Goal: Task Accomplishment & Management: Use online tool/utility

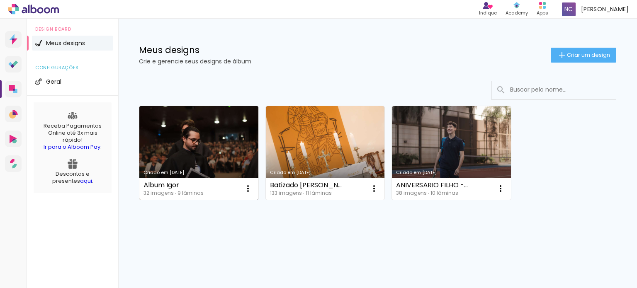
click at [176, 144] on link "Criado em [DATE]" at bounding box center [198, 153] width 119 height 94
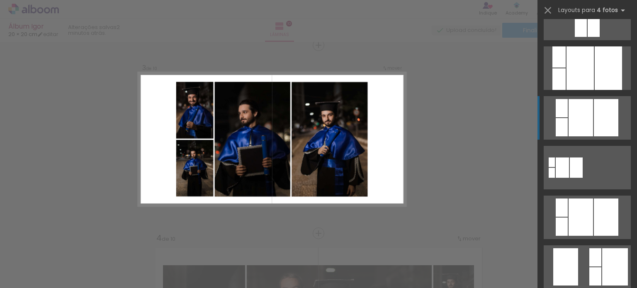
scroll to position [1933, 0]
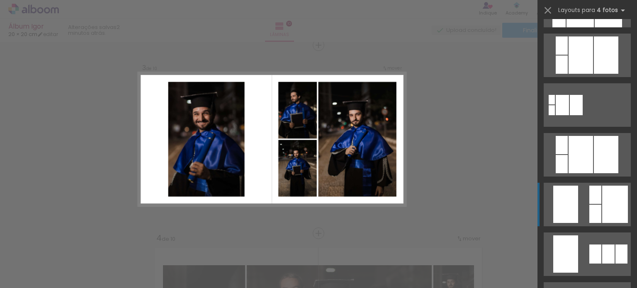
click at [594, 214] on div at bounding box center [595, 214] width 12 height 18
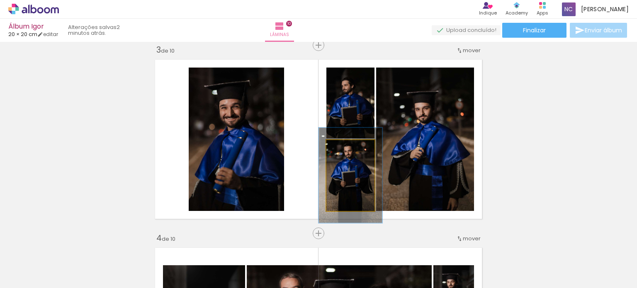
drag, startPoint x: 343, startPoint y: 149, endPoint x: 349, endPoint y: 147, distance: 5.8
type paper-slider "132"
click at [349, 147] on div at bounding box center [349, 148] width 13 height 13
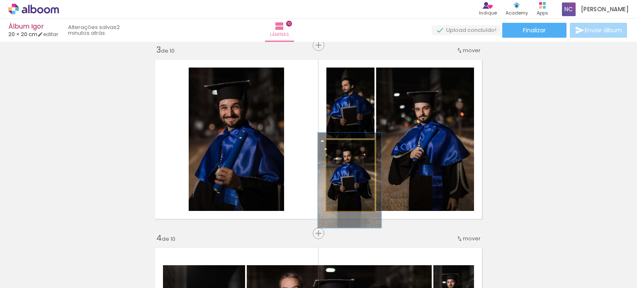
drag, startPoint x: 359, startPoint y: 179, endPoint x: 473, endPoint y: 180, distance: 114.1
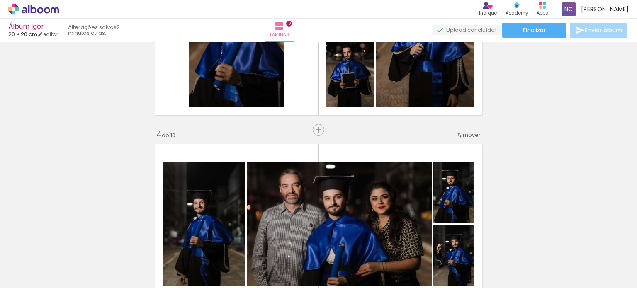
scroll to position [539, 0]
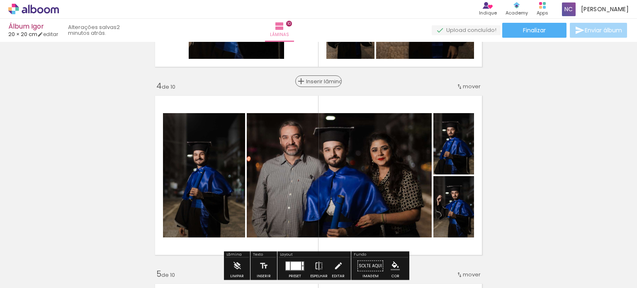
click at [313, 81] on span "Inserir lâmina" at bounding box center [322, 81] width 32 height 5
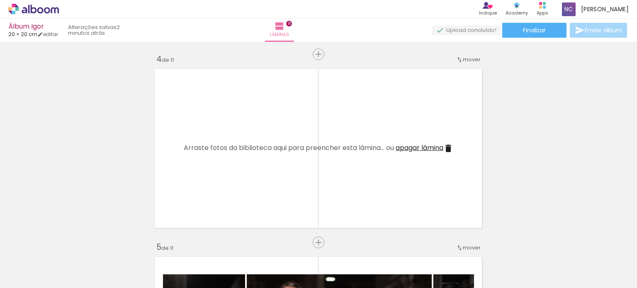
scroll to position [581, 0]
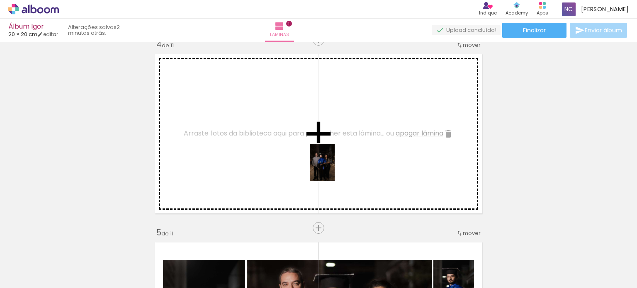
drag, startPoint x: 382, startPoint y: 267, endPoint x: 382, endPoint y: 190, distance: 76.7
click at [333, 169] on quentale-workspace at bounding box center [318, 144] width 637 height 288
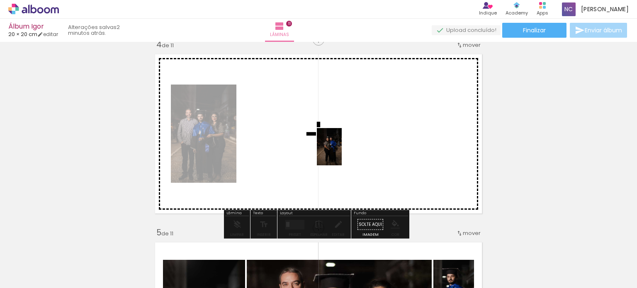
drag, startPoint x: 433, startPoint y: 274, endPoint x: 341, endPoint y: 152, distance: 152.0
click at [341, 152] on quentale-workspace at bounding box center [318, 144] width 637 height 288
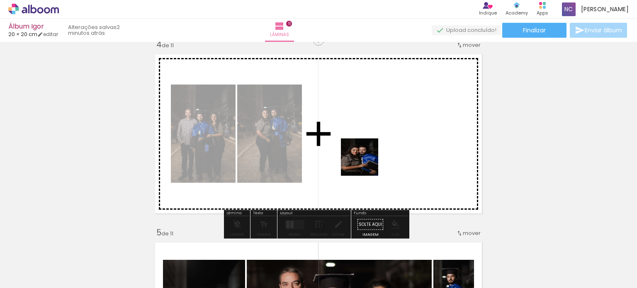
drag, startPoint x: 521, startPoint y: 265, endPoint x: 331, endPoint y: 128, distance: 233.5
click at [331, 128] on quentale-workspace at bounding box center [318, 144] width 637 height 288
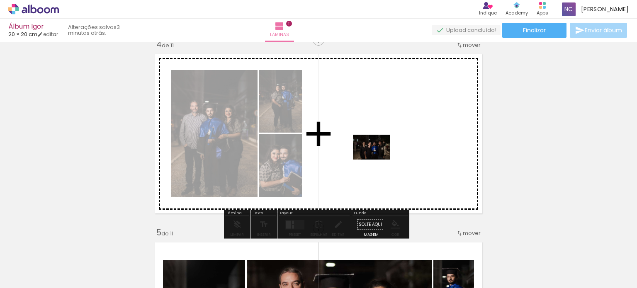
drag, startPoint x: 607, startPoint y: 269, endPoint x: 378, endPoint y: 160, distance: 253.6
click at [378, 160] on quentale-workspace at bounding box center [318, 144] width 637 height 288
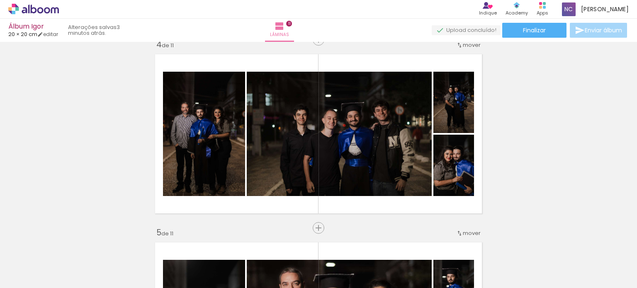
scroll to position [0, 1756]
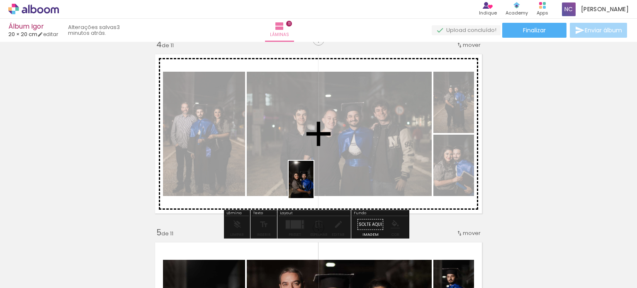
drag, startPoint x: 280, startPoint y: 270, endPoint x: 314, endPoint y: 186, distance: 90.7
click at [314, 186] on quentale-workspace at bounding box center [318, 144] width 637 height 288
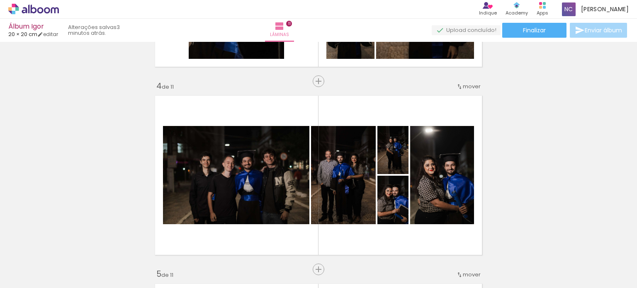
scroll to position [581, 0]
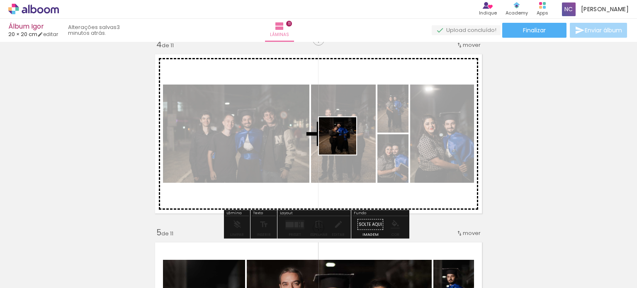
drag, startPoint x: 368, startPoint y: 270, endPoint x: 344, endPoint y: 142, distance: 130.1
click at [344, 142] on quentale-workspace at bounding box center [318, 144] width 637 height 288
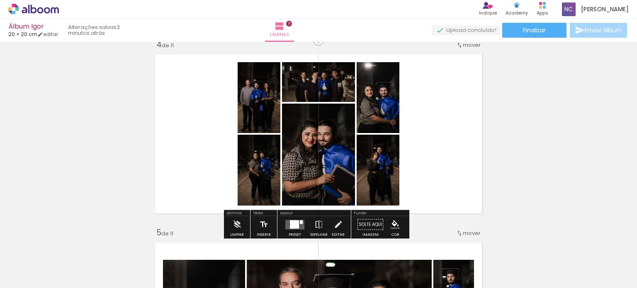
scroll to position [539, 0]
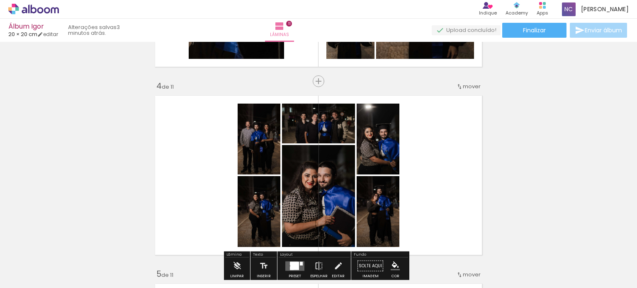
click at [463, 84] on span "mover" at bounding box center [472, 87] width 18 height 8
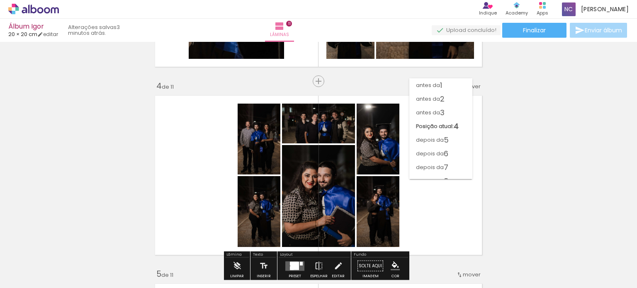
drag, startPoint x: 506, startPoint y: 104, endPoint x: 498, endPoint y: 105, distance: 7.9
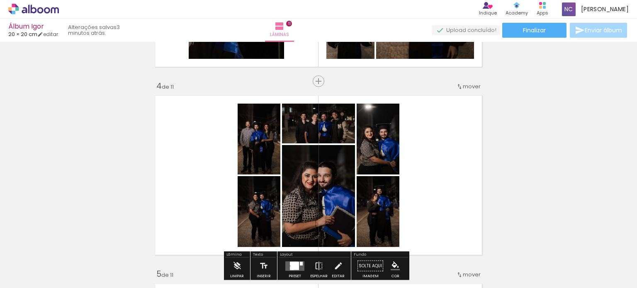
click at [464, 84] on span "mover" at bounding box center [472, 87] width 18 height 8
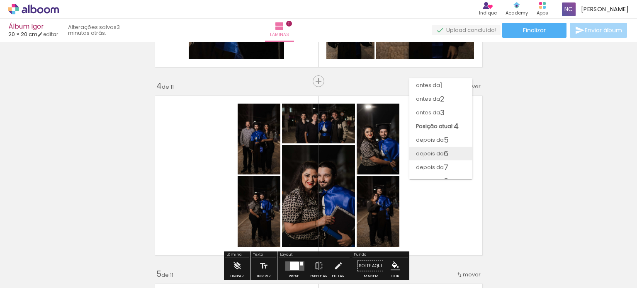
click at [446, 155] on span "6" at bounding box center [446, 154] width 5 height 14
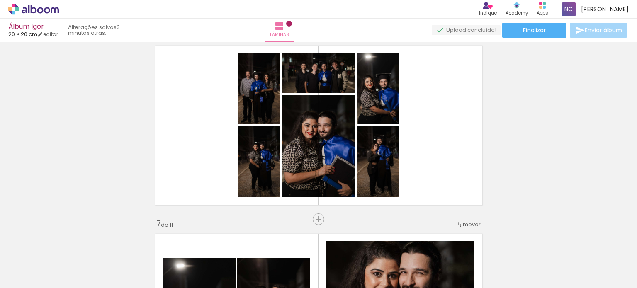
scroll to position [952, 0]
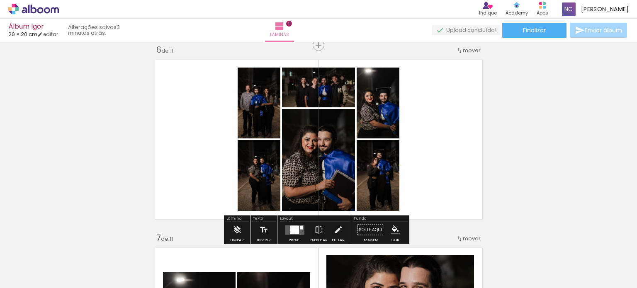
click at [460, 48] on iron-icon at bounding box center [459, 50] width 7 height 7
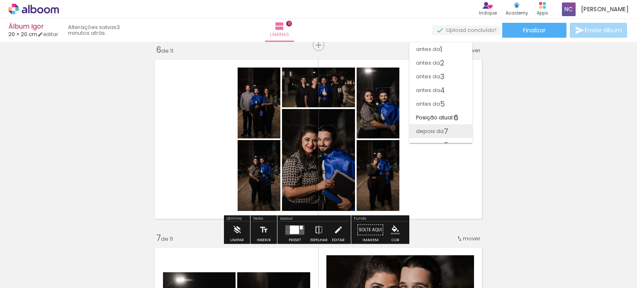
click at [445, 131] on span "7" at bounding box center [446, 131] width 5 height 14
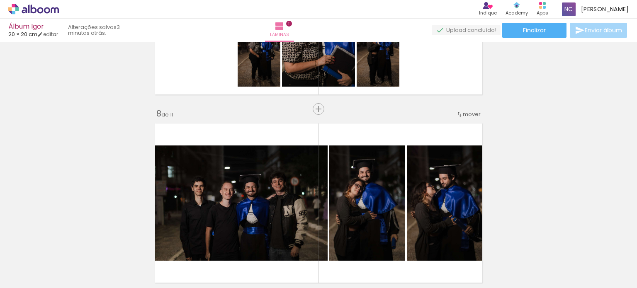
scroll to position [1140, 0]
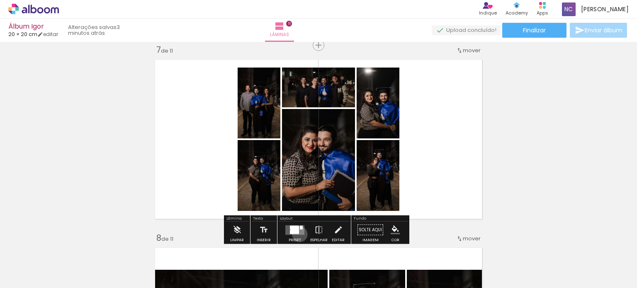
click at [298, 234] on quentale-layouter at bounding box center [294, 230] width 19 height 10
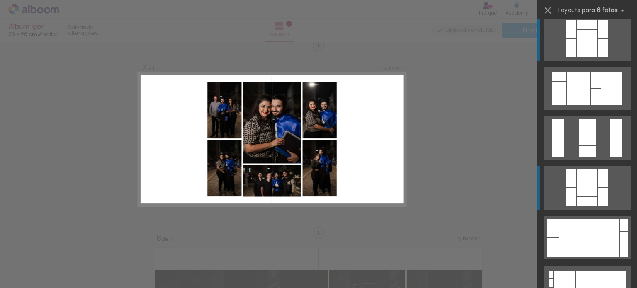
scroll to position [0, 0]
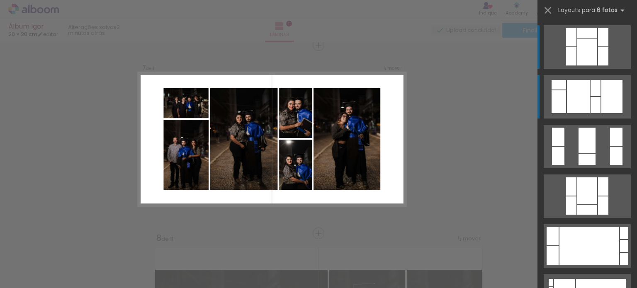
click at [591, 102] on div at bounding box center [596, 105] width 10 height 16
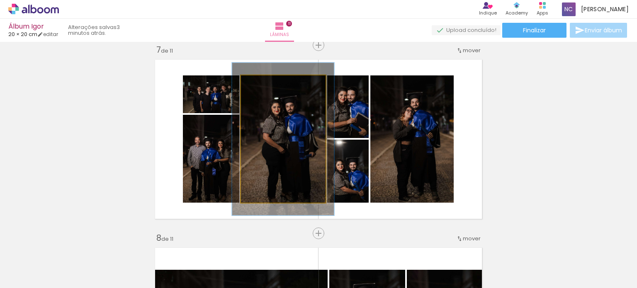
drag, startPoint x: 257, startPoint y: 85, endPoint x: 263, endPoint y: 85, distance: 5.8
click at [263, 85] on div at bounding box center [266, 83] width 7 height 7
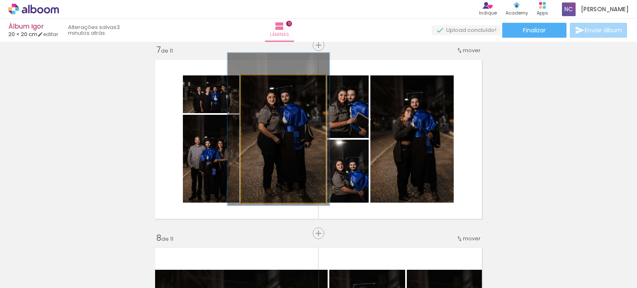
drag, startPoint x: 277, startPoint y: 151, endPoint x: 272, endPoint y: 144, distance: 9.1
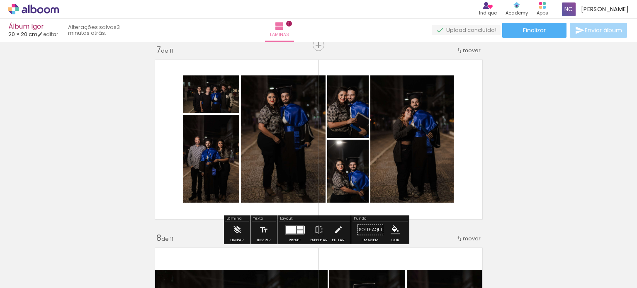
click at [538, 121] on div "Inserir lâmina 1 de 11 Inserir lâmina 2 de 11 Inserir lâmina 3 de 11 Inserir lâ…" at bounding box center [318, 35] width 637 height 2260
click at [285, 234] on quentale-layouter at bounding box center [294, 230] width 19 height 10
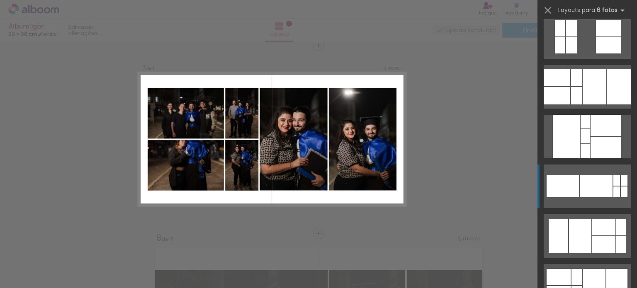
scroll to position [3327, 0]
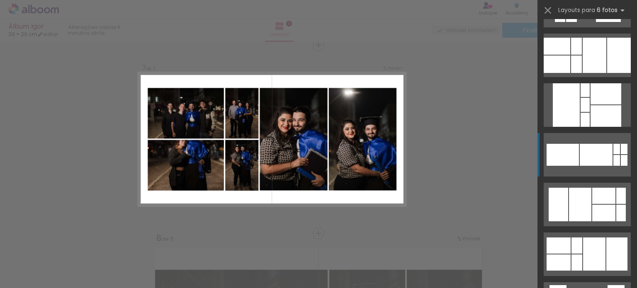
click at [577, 235] on quentale-layouter at bounding box center [587, 255] width 87 height 44
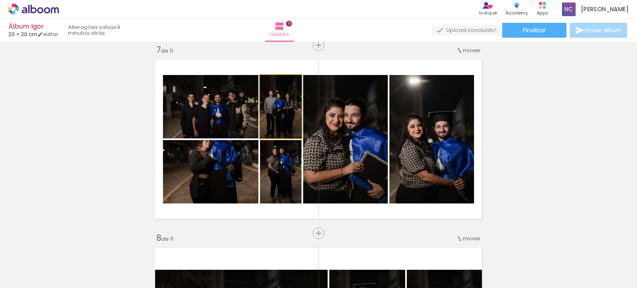
click at [285, 121] on quentale-photo at bounding box center [280, 106] width 41 height 63
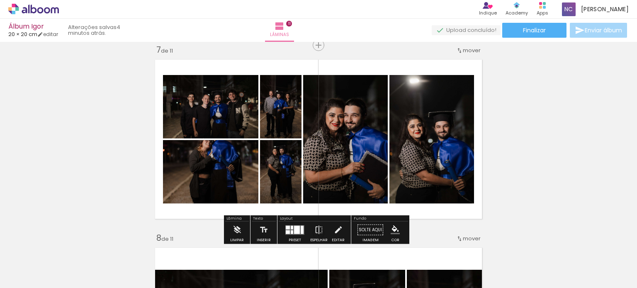
click at [218, 155] on quentale-photo at bounding box center [210, 171] width 95 height 63
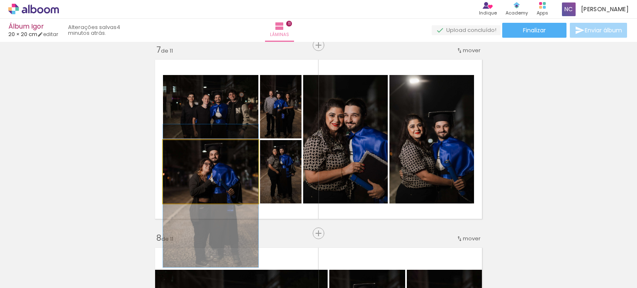
drag, startPoint x: 200, startPoint y: 163, endPoint x: 197, endPoint y: 188, distance: 25.0
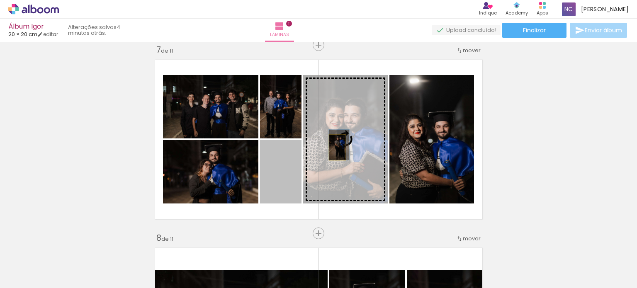
drag, startPoint x: 264, startPoint y: 180, endPoint x: 334, endPoint y: 147, distance: 77.4
click at [0, 0] on slot at bounding box center [0, 0] width 0 height 0
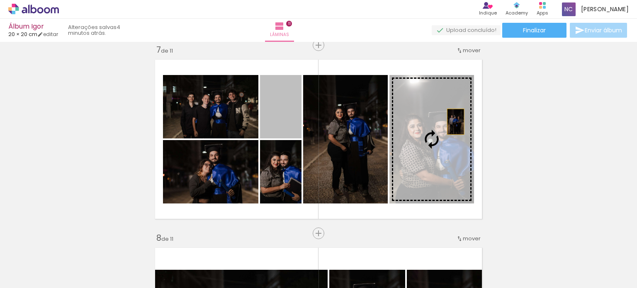
drag, startPoint x: 275, startPoint y: 119, endPoint x: 453, endPoint y: 122, distance: 178.0
click at [0, 0] on slot at bounding box center [0, 0] width 0 height 0
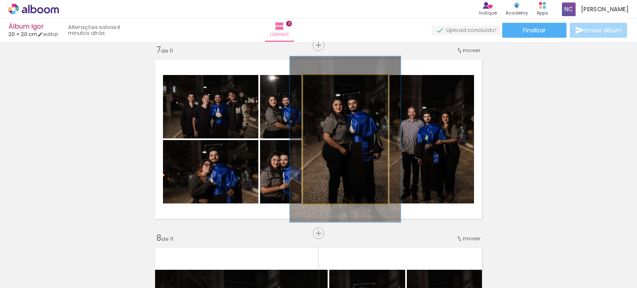
drag, startPoint x: 325, startPoint y: 83, endPoint x: 333, endPoint y: 83, distance: 8.3
click at [333, 83] on div at bounding box center [330, 83] width 13 height 13
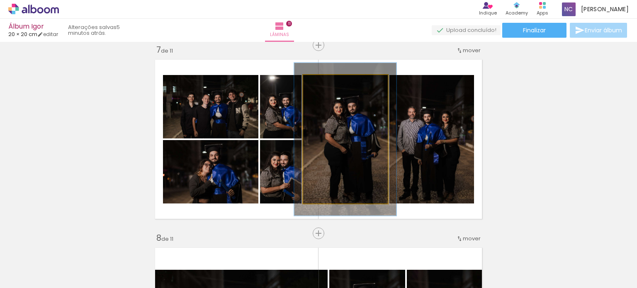
type paper-slider "119"
click at [325, 84] on div at bounding box center [328, 83] width 7 height 7
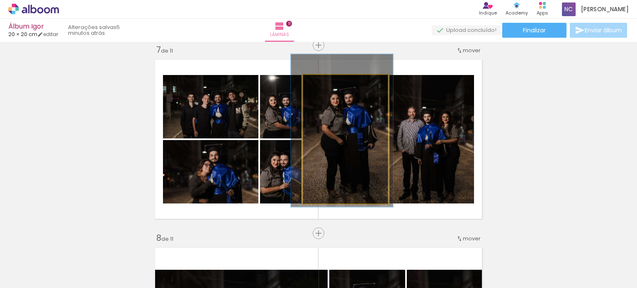
drag, startPoint x: 358, startPoint y: 144, endPoint x: 356, endPoint y: 139, distance: 6.2
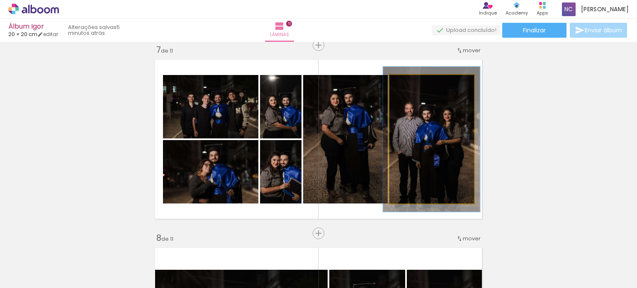
type paper-slider "113"
click at [412, 84] on div at bounding box center [412, 83] width 13 height 13
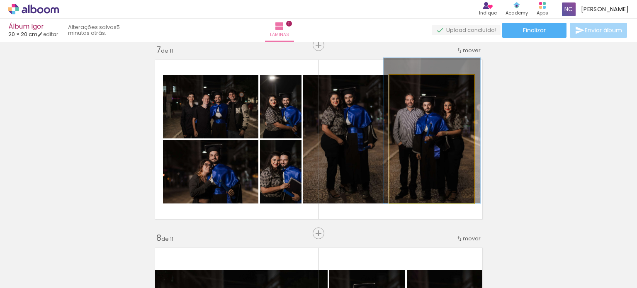
drag, startPoint x: 425, startPoint y: 139, endPoint x: 425, endPoint y: 118, distance: 21.6
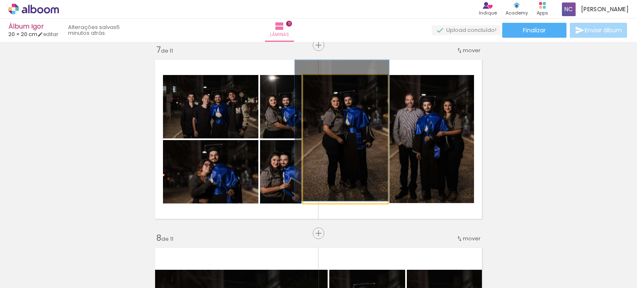
type paper-slider "110"
click at [322, 85] on div at bounding box center [325, 83] width 7 height 7
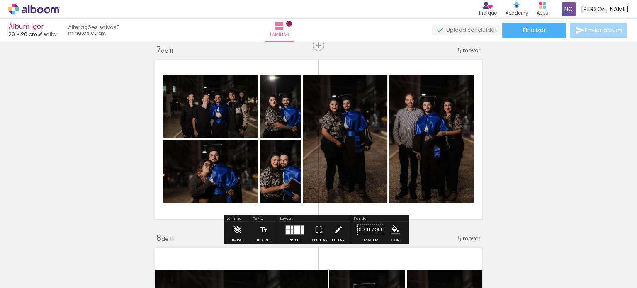
click at [543, 125] on div "Inserir lâmina 1 de 11 Inserir lâmina 2 de 11 Inserir lâmina 3 de 11 Inserir lâ…" at bounding box center [318, 35] width 637 height 2260
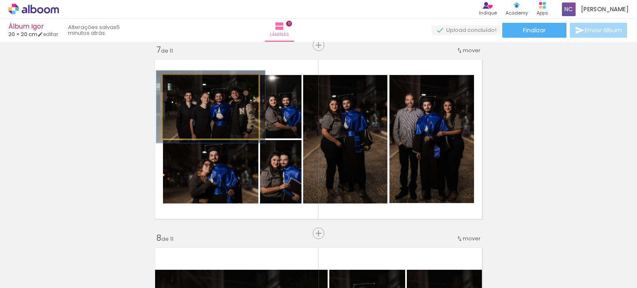
drag, startPoint x: 179, startPoint y: 84, endPoint x: 183, endPoint y: 83, distance: 4.2
type paper-slider "114"
click at [183, 83] on div at bounding box center [186, 83] width 7 height 7
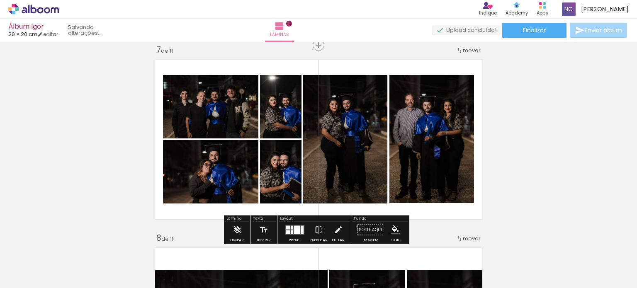
click at [529, 119] on div "Inserir lâmina 1 de 11 Inserir lâmina 2 de 11 Inserir lâmina 3 de 11 Inserir lâ…" at bounding box center [318, 35] width 637 height 2260
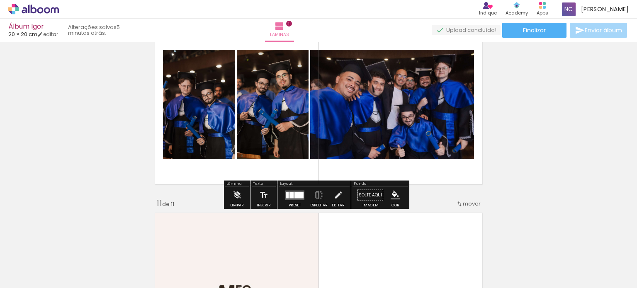
scroll to position [1721, 0]
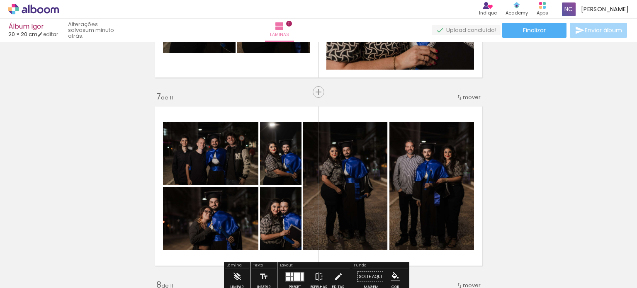
scroll to position [1099, 0]
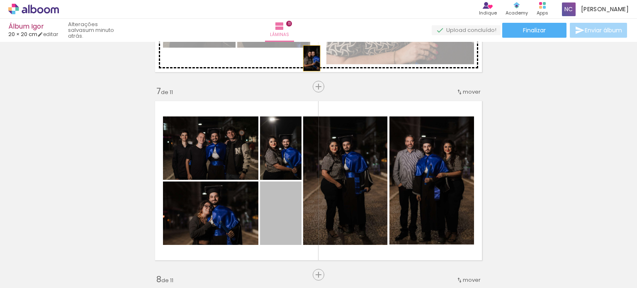
drag, startPoint x: 274, startPoint y: 226, endPoint x: 309, endPoint y: 55, distance: 174.8
click at [309, 55] on div "Inserir lâmina 1 de 11 Inserir lâmina 2 de 11 Inserir lâmina 3 de 11 Inserir lâ…" at bounding box center [318, 76] width 637 height 2260
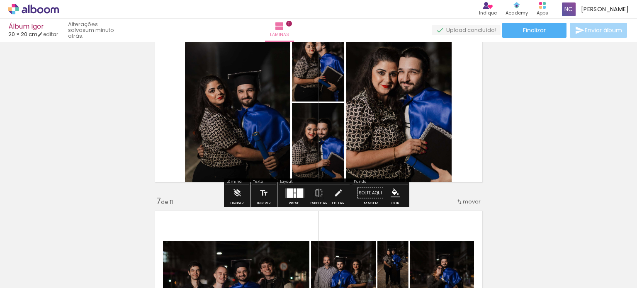
scroll to position [974, 0]
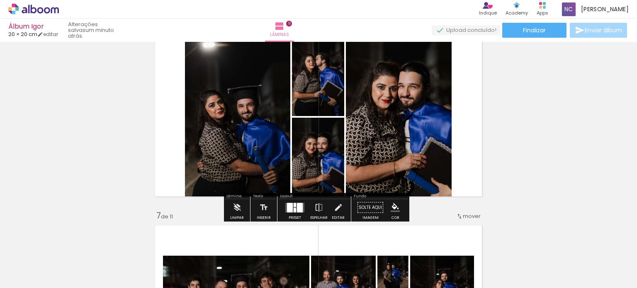
click at [294, 206] on quentale-layouter at bounding box center [294, 208] width 19 height 10
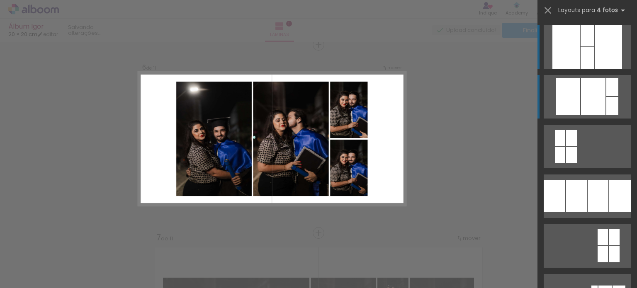
scroll to position [952, 0]
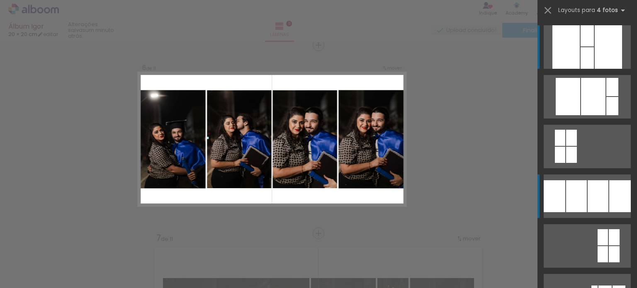
click at [614, 183] on div at bounding box center [620, 196] width 22 height 32
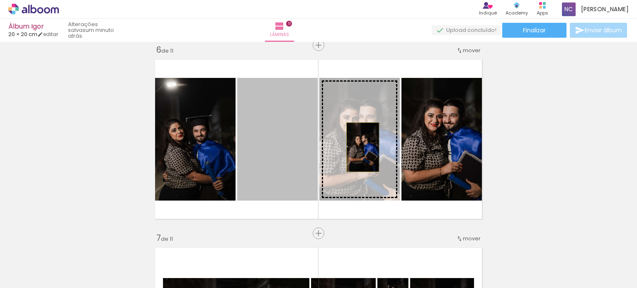
drag, startPoint x: 276, startPoint y: 146, endPoint x: 360, endPoint y: 147, distance: 83.4
click at [0, 0] on slot at bounding box center [0, 0] width 0 height 0
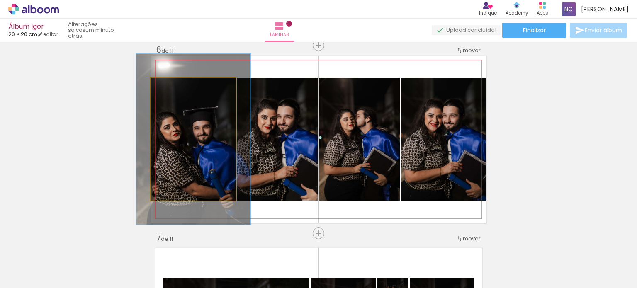
drag, startPoint x: 171, startPoint y: 86, endPoint x: 181, endPoint y: 86, distance: 10.0
type paper-slider "135"
click at [181, 86] on div at bounding box center [180, 86] width 13 height 13
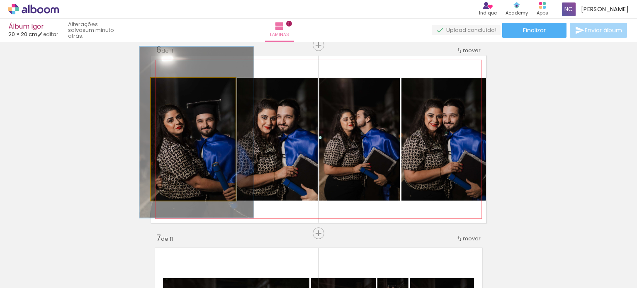
drag, startPoint x: 204, startPoint y: 136, endPoint x: 207, endPoint y: 129, distance: 7.8
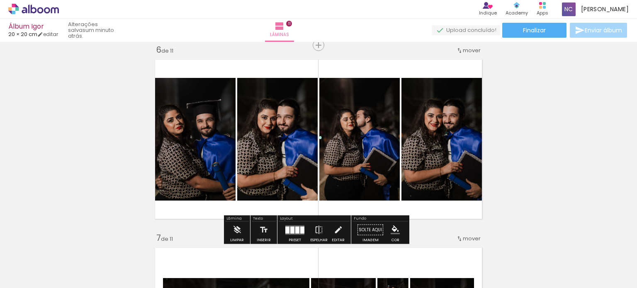
click at [567, 131] on div "Inserir lâmina 1 de 11 Inserir lâmina 2 de 11 Inserir lâmina 3 de 11 Inserir lâ…" at bounding box center [318, 223] width 637 height 2260
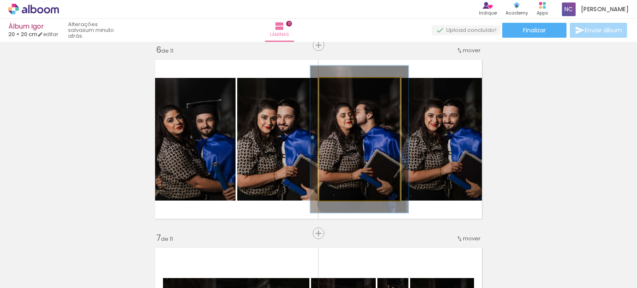
drag, startPoint x: 341, startPoint y: 88, endPoint x: 346, endPoint y: 86, distance: 5.9
type paper-slider "120"
click at [346, 86] on div at bounding box center [344, 86] width 13 height 13
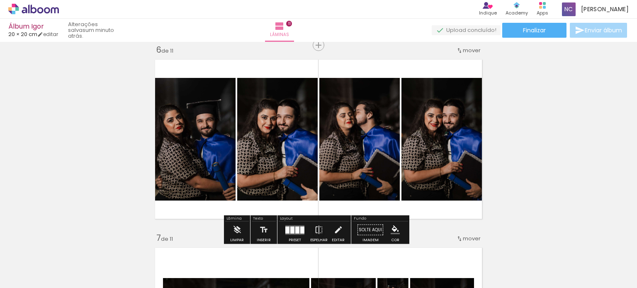
click at [527, 121] on div "Inserir lâmina 1 de 11 Inserir lâmina 2 de 11 Inserir lâmina 3 de 11 Inserir lâ…" at bounding box center [318, 223] width 637 height 2260
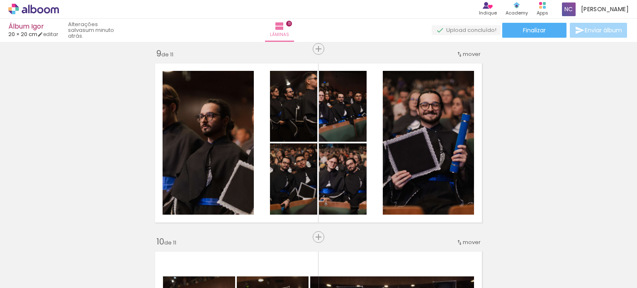
scroll to position [1533, 0]
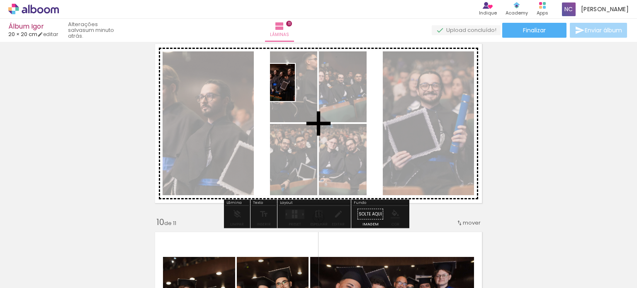
drag, startPoint x: 515, startPoint y: 268, endPoint x: 295, endPoint y: 89, distance: 283.9
click at [295, 89] on quentale-workspace at bounding box center [318, 144] width 637 height 288
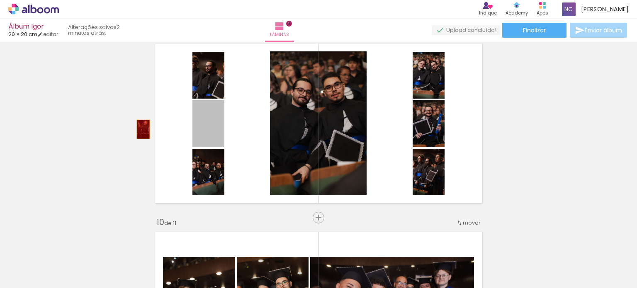
drag, startPoint x: 186, startPoint y: 137, endPoint x: 147, endPoint y: 129, distance: 40.0
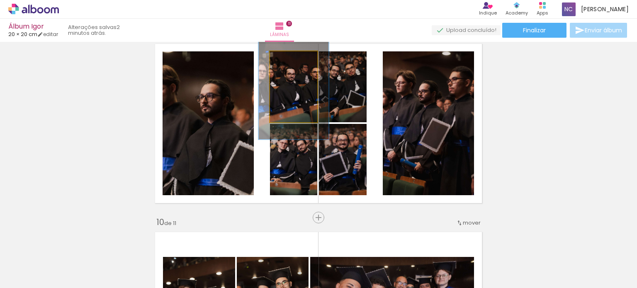
drag, startPoint x: 284, startPoint y: 61, endPoint x: 292, endPoint y: 59, distance: 8.1
type paper-slider "148"
click at [292, 59] on div at bounding box center [295, 59] width 7 height 7
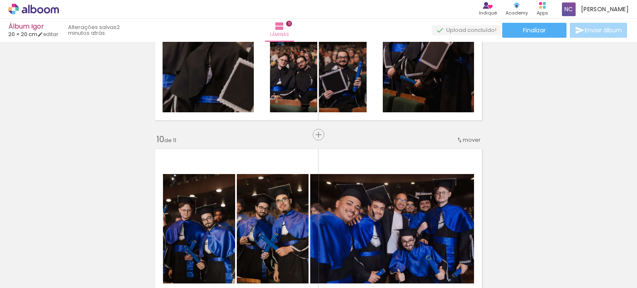
scroll to position [1740, 0]
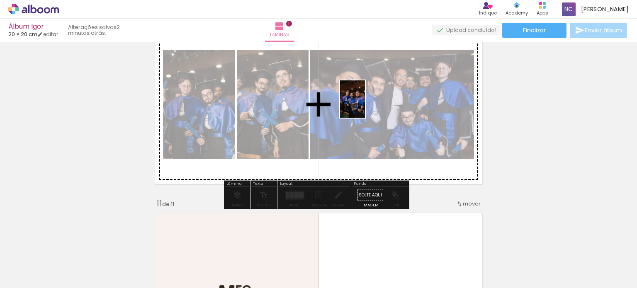
drag, startPoint x: 559, startPoint y: 273, endPoint x: 365, endPoint y: 105, distance: 256.4
click at [365, 105] on quentale-workspace at bounding box center [318, 144] width 637 height 288
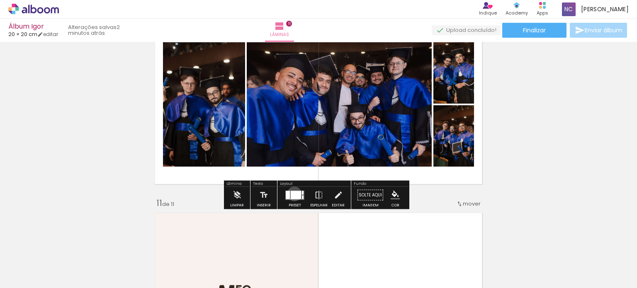
click at [293, 194] on div at bounding box center [296, 195] width 10 height 8
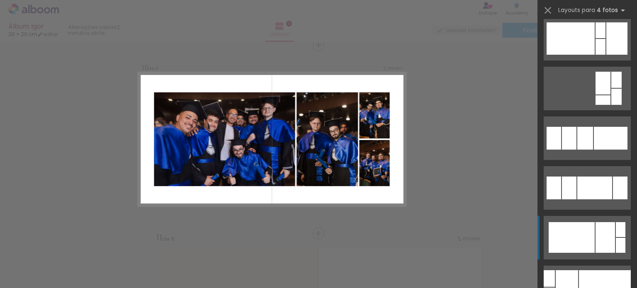
scroll to position [498, 0]
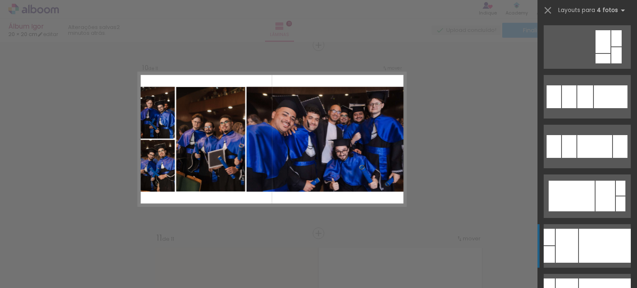
click at [595, 241] on div at bounding box center [605, 246] width 52 height 34
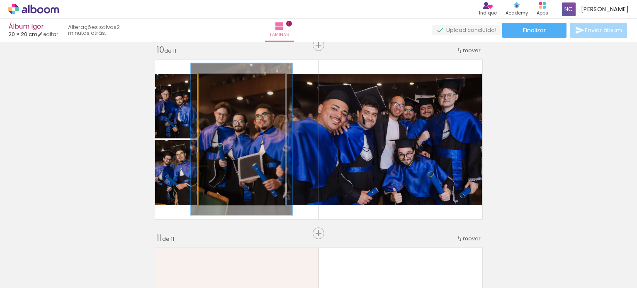
drag, startPoint x: 219, startPoint y: 81, endPoint x: 224, endPoint y: 81, distance: 4.6
type paper-slider "116"
click at [224, 81] on div at bounding box center [222, 82] width 13 height 13
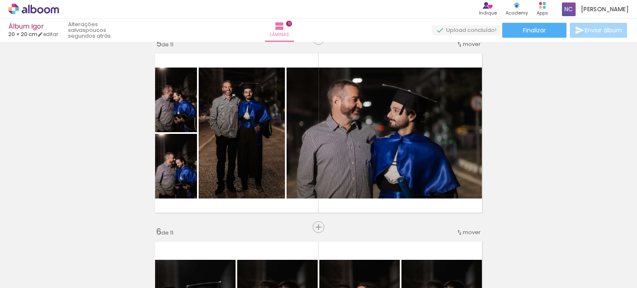
scroll to position [977, 0]
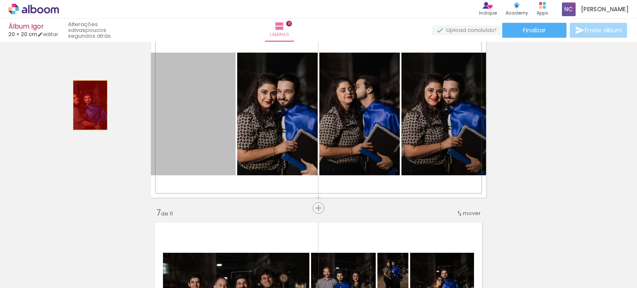
drag, startPoint x: 103, startPoint y: 107, endPoint x: 501, endPoint y: 144, distance: 399.4
click at [70, 104] on div "Inserir lâmina 1 de 11 Inserir lâmina 2 de 11 Inserir lâmina 3 de 11 Inserir lâ…" at bounding box center [318, 198] width 637 height 2260
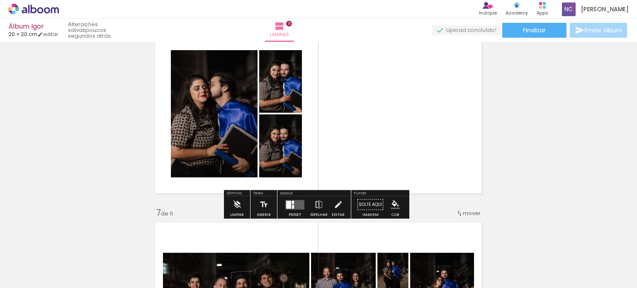
click at [299, 206] on quentale-layouter at bounding box center [294, 205] width 19 height 10
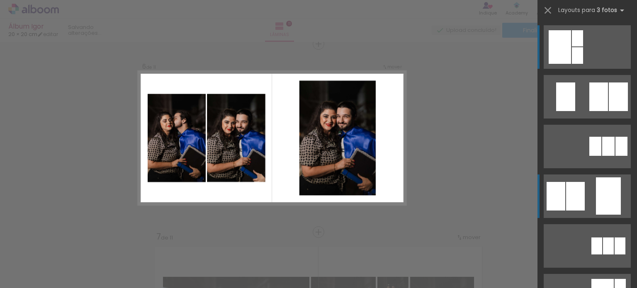
scroll to position [952, 0]
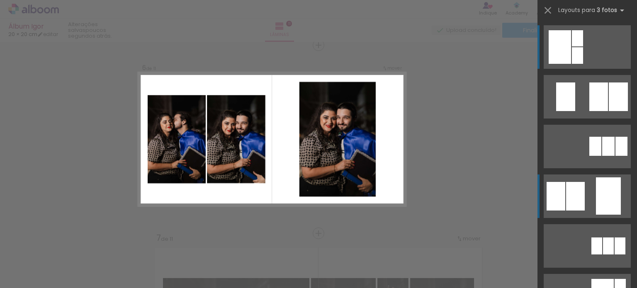
click at [587, 197] on quentale-layouter at bounding box center [587, 197] width 87 height 44
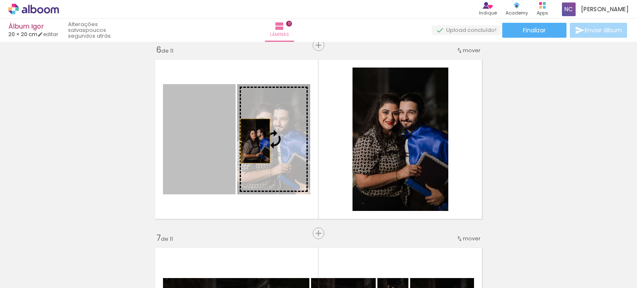
drag, startPoint x: 192, startPoint y: 139, endPoint x: 252, endPoint y: 141, distance: 60.6
click at [0, 0] on slot at bounding box center [0, 0] width 0 height 0
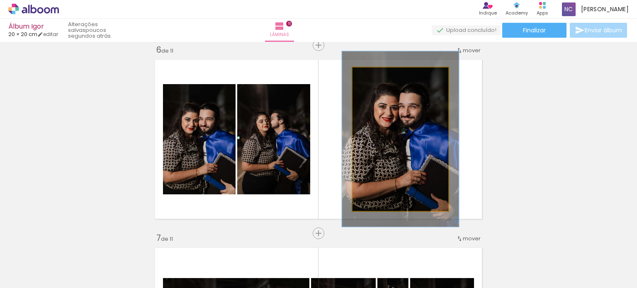
drag, startPoint x: 371, startPoint y: 75, endPoint x: 377, endPoint y: 75, distance: 6.2
type paper-slider "122"
click at [377, 75] on div at bounding box center [378, 76] width 7 height 7
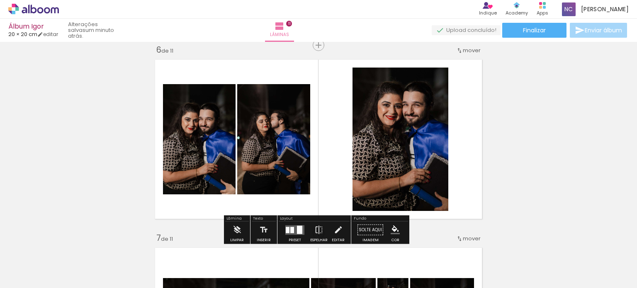
click at [539, 120] on div "Inserir lâmina 1 de 11 Inserir lâmina 2 de 11 Inserir lâmina 3 de 11 Inserir lâ…" at bounding box center [318, 223] width 637 height 2260
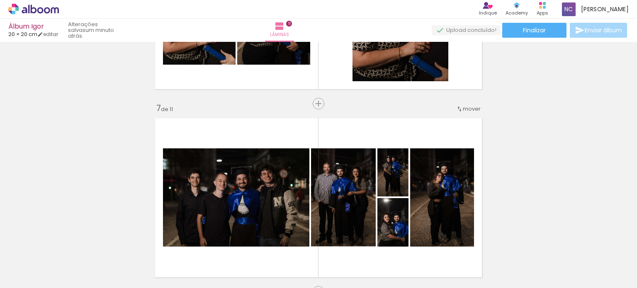
scroll to position [1118, 0]
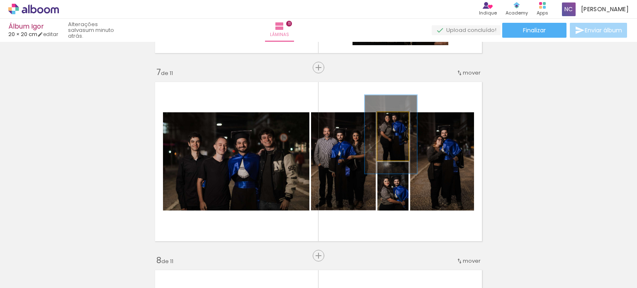
click at [395, 120] on div at bounding box center [395, 120] width 7 height 7
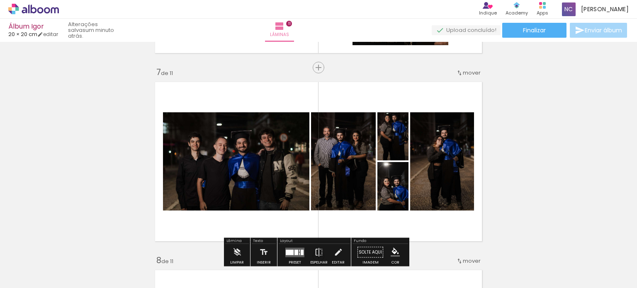
click at [587, 170] on div "Inserir lâmina 1 de 11 Inserir lâmina 2 de 11 Inserir lâmina 3 de 11 Inserir lâ…" at bounding box center [318, 57] width 637 height 2260
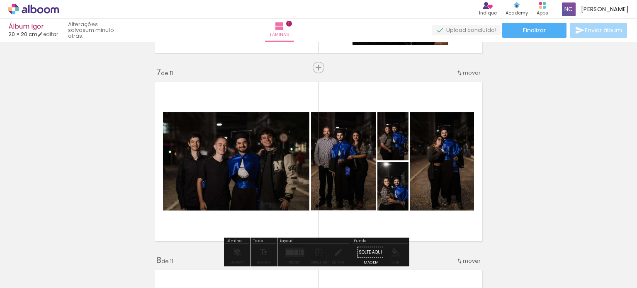
drag, startPoint x: 388, startPoint y: 149, endPoint x: 390, endPoint y: 158, distance: 9.0
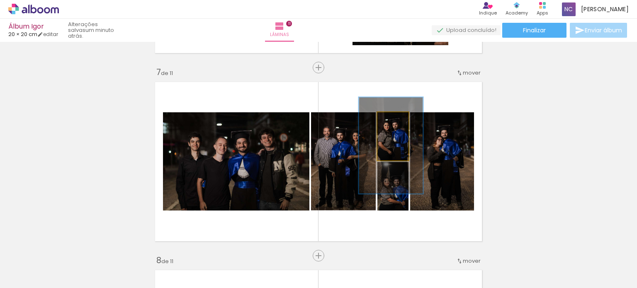
type paper-slider "200"
click at [397, 122] on div at bounding box center [398, 120] width 7 height 7
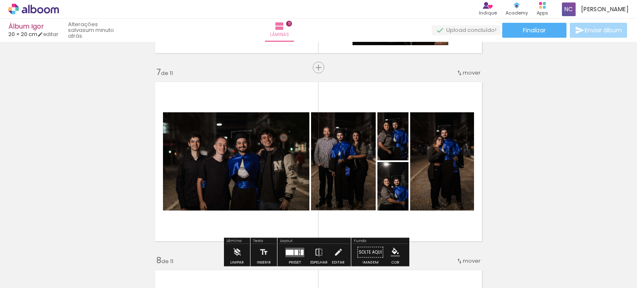
click at [525, 146] on div "Inserir lâmina 1 de 11 Inserir lâmina 2 de 11 Inserir lâmina 3 de 11 Inserir lâ…" at bounding box center [318, 57] width 637 height 2260
click at [538, 132] on div "Inserir lâmina 1 de 11 Inserir lâmina 2 de 11 Inserir lâmina 3 de 11 Inserir lâ…" at bounding box center [318, 57] width 637 height 2260
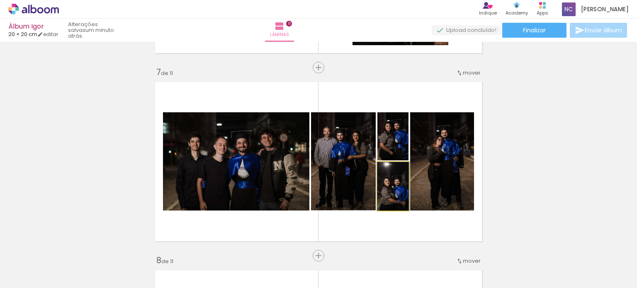
drag, startPoint x: 399, startPoint y: 187, endPoint x: 400, endPoint y: 180, distance: 7.1
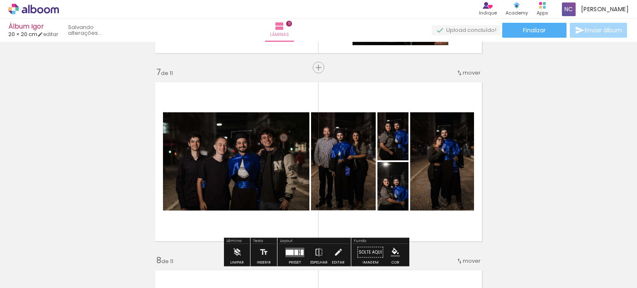
click at [549, 161] on div "Inserir lâmina 1 de 11 Inserir lâmina 2 de 11 Inserir lâmina 3 de 11 Inserir lâ…" at bounding box center [318, 57] width 637 height 2260
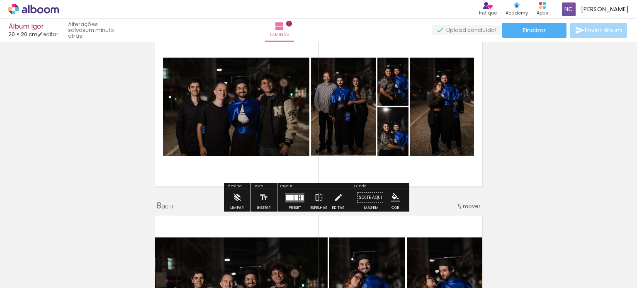
scroll to position [1242, 0]
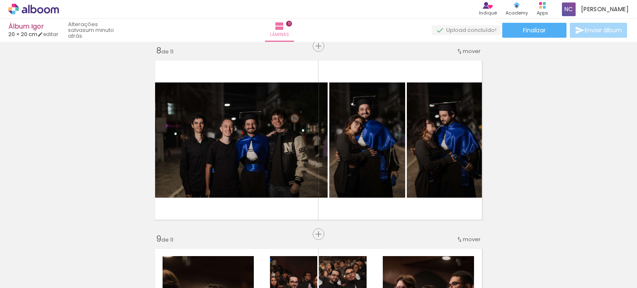
scroll to position [1491, 0]
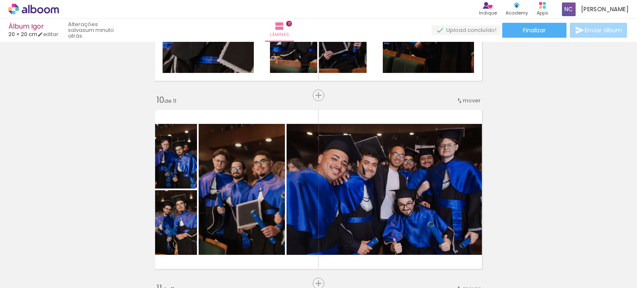
scroll to position [1699, 0]
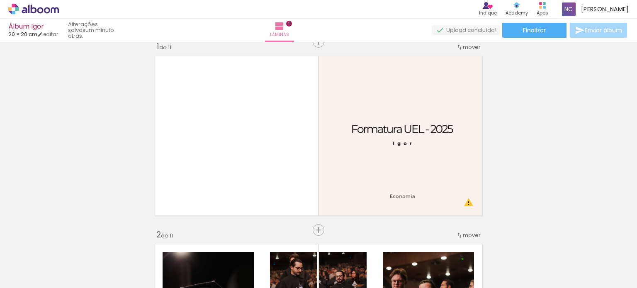
scroll to position [0, 0]
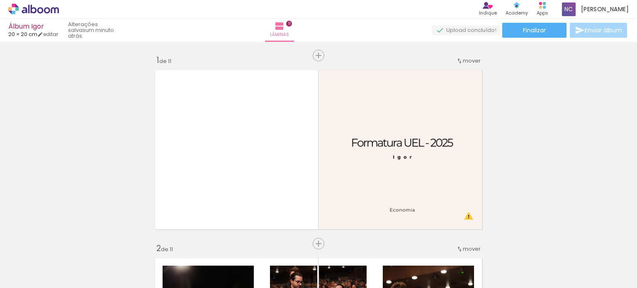
click at [529, 19] on div "Álbum Igor 20 × 20 cm editar um minuto atrás. Lâminas 11 Finalizar Enviar álbum" at bounding box center [318, 21] width 637 height 42
click at [531, 30] on span "Finalizar" at bounding box center [534, 30] width 23 height 6
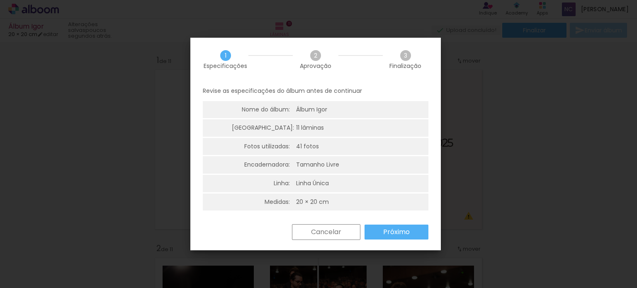
click at [411, 231] on paper-button "Próximo" at bounding box center [397, 232] width 64 height 15
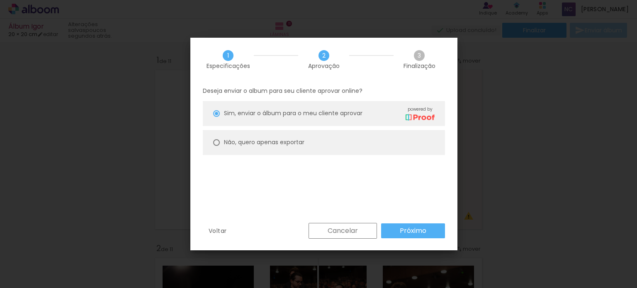
click at [426, 225] on paper-button "Próximo" at bounding box center [413, 231] width 64 height 15
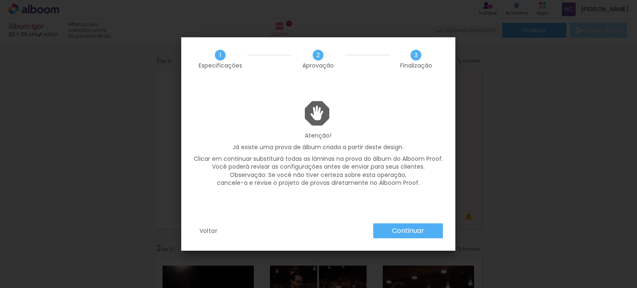
click at [0, 0] on slot "Continuar" at bounding box center [0, 0] width 0 height 0
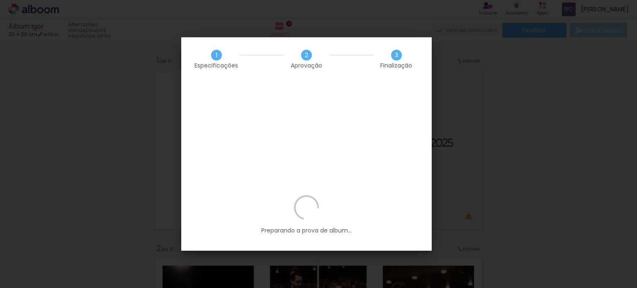
scroll to position [0, 1756]
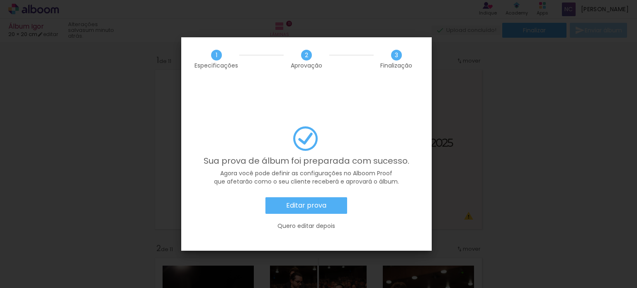
click at [0, 0] on slot "Editar prova" at bounding box center [0, 0] width 0 height 0
